Goal: Navigation & Orientation: Find specific page/section

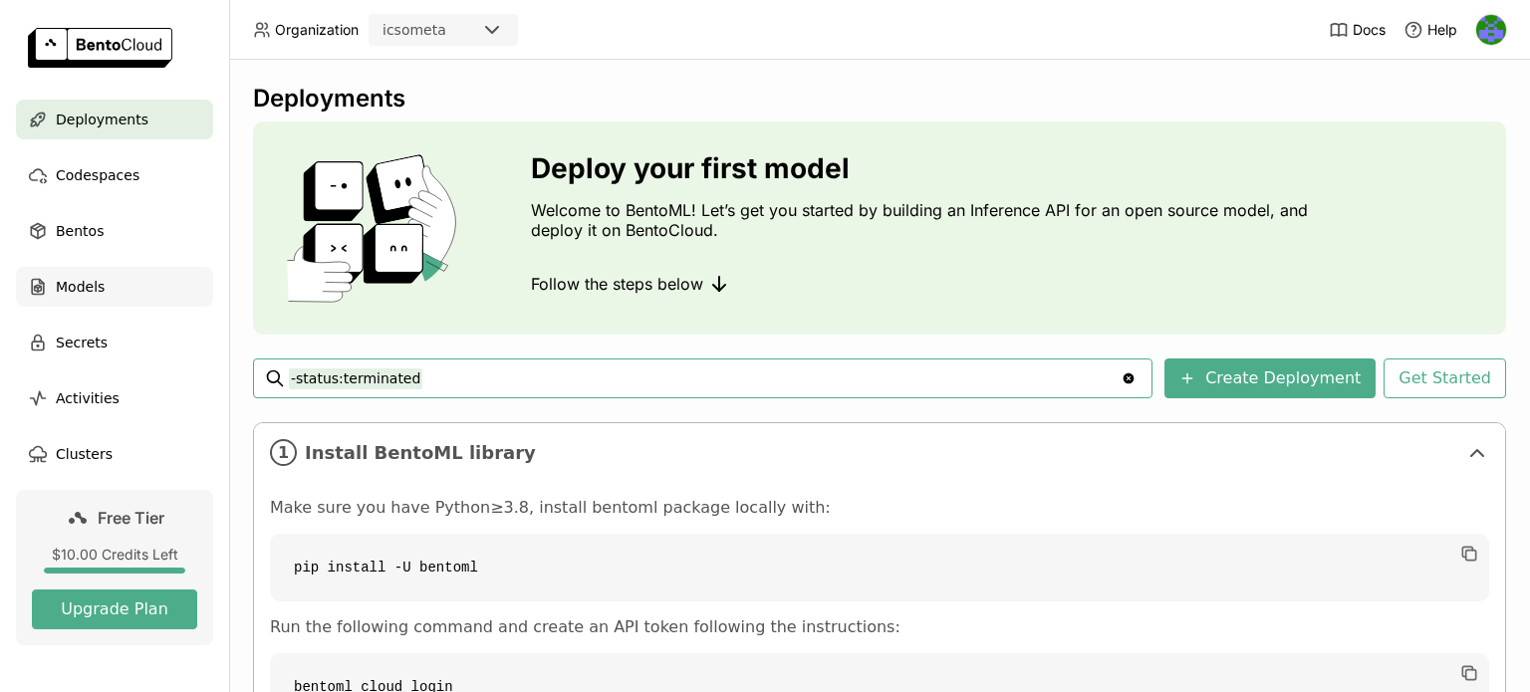
click at [52, 284] on div "Models" at bounding box center [114, 287] width 197 height 40
